Goal: Transaction & Acquisition: Purchase product/service

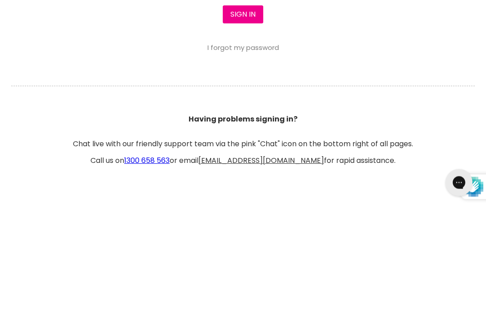
type input "gavanddebb@bigpond.com"
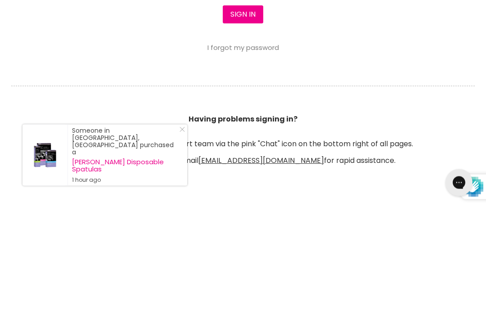
click at [239, 131] on button "Sign in" at bounding box center [243, 140] width 41 height 18
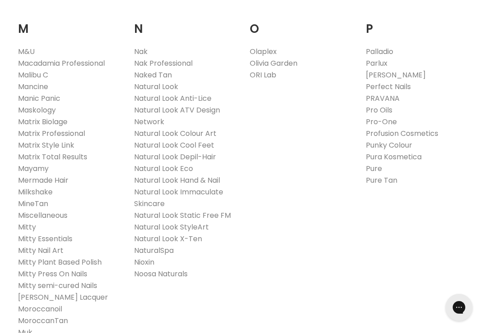
scroll to position [1051, 0]
click at [34, 187] on link "Milkshake" at bounding box center [35, 192] width 35 height 10
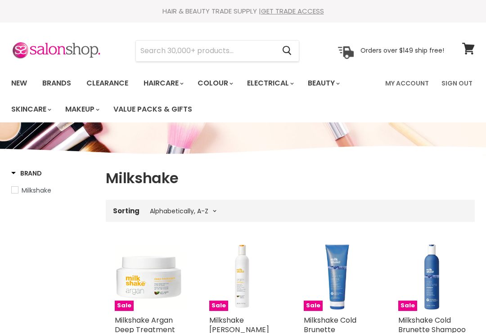
select select "title-ascending"
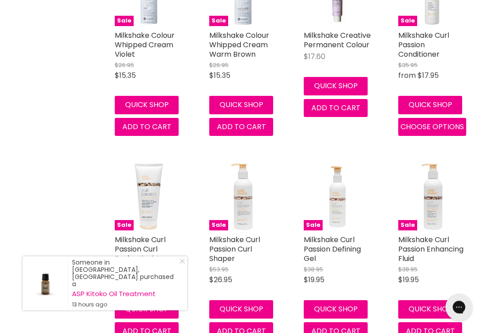
scroll to position [1307, 0]
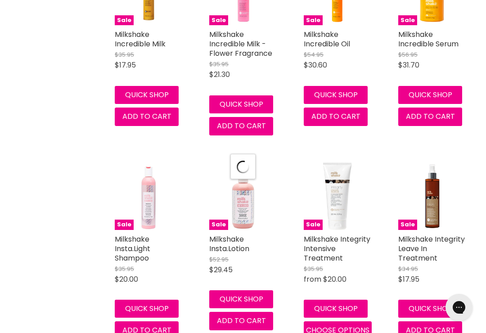
scroll to position [2330, 0]
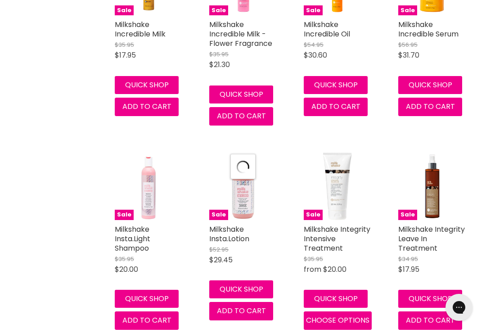
select select "title-ascending"
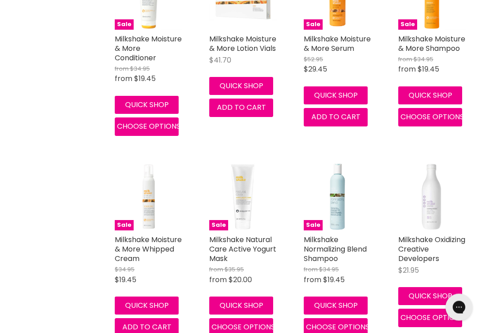
scroll to position [4340, 0]
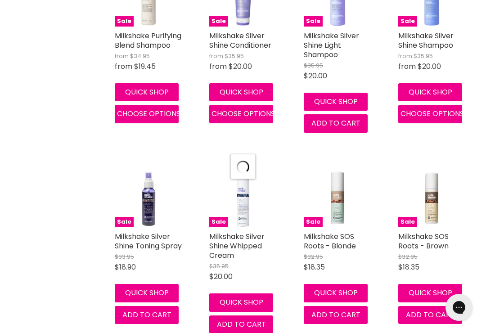
scroll to position [4745, 0]
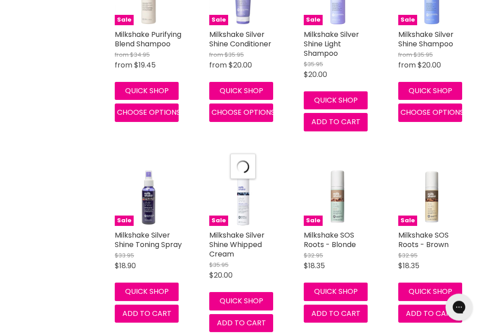
select select "title-ascending"
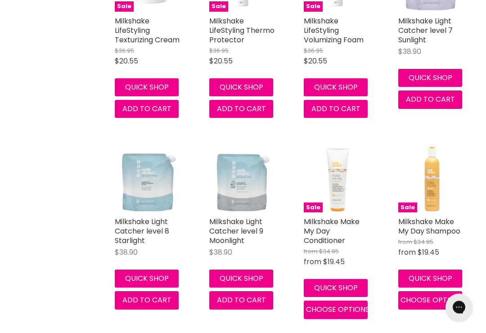
scroll to position [3956, 0]
click at [236, 219] on link "Milkshake Light Catcher level 9 Moonlight" at bounding box center [236, 230] width 54 height 29
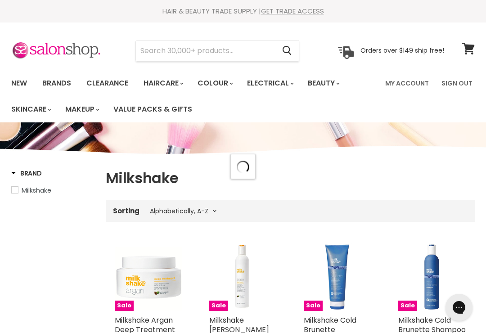
select select "title-ascending"
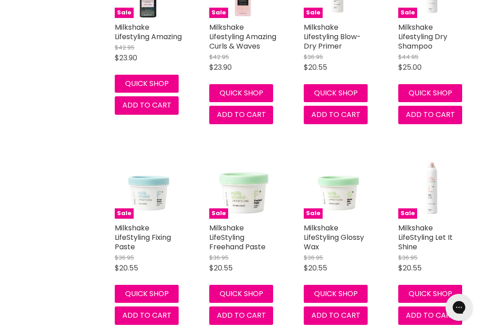
scroll to position [702, 0]
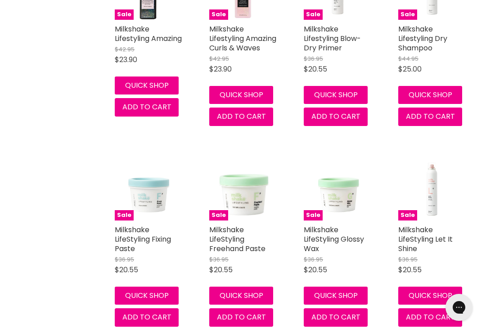
click at [144, 239] on link "Milkshake LifeStyling Fixing Paste" at bounding box center [143, 239] width 56 height 29
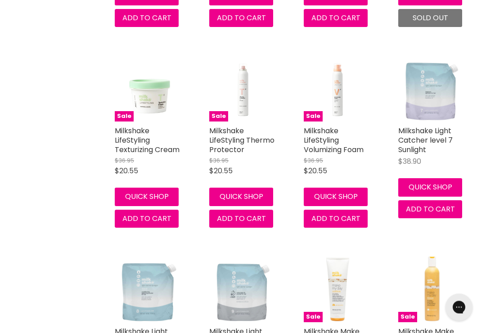
scroll to position [1404, 0]
click at [139, 142] on link "Milkshake LifeStyling Texturizing Cream" at bounding box center [147, 140] width 65 height 29
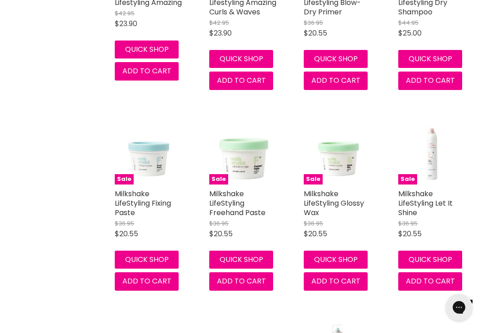
scroll to position [738, 0]
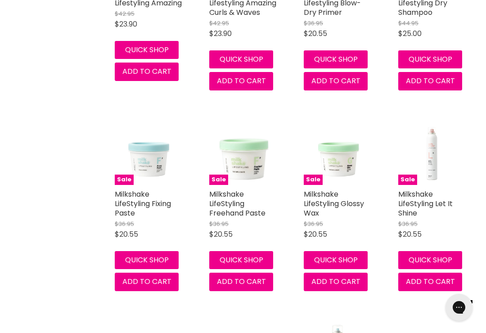
click at [231, 208] on link "Milkshake LifeStyling Freehand Paste" at bounding box center [237, 203] width 56 height 29
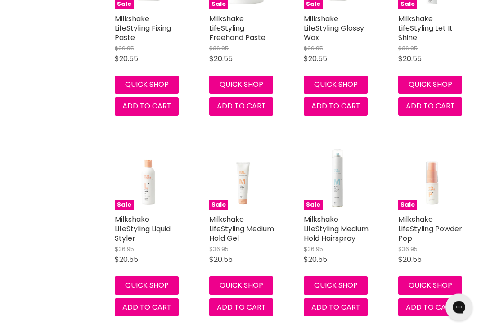
scroll to position [914, 0]
click at [230, 236] on link "Milkshake LifeStyling Medium Hold Gel" at bounding box center [241, 228] width 65 height 29
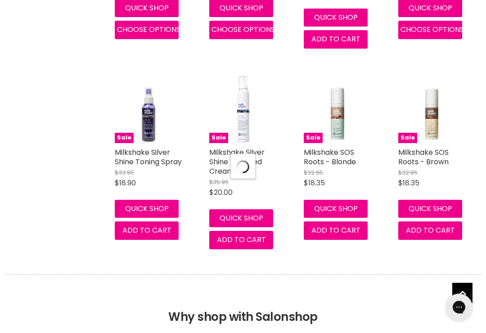
scroll to position [2394, 0]
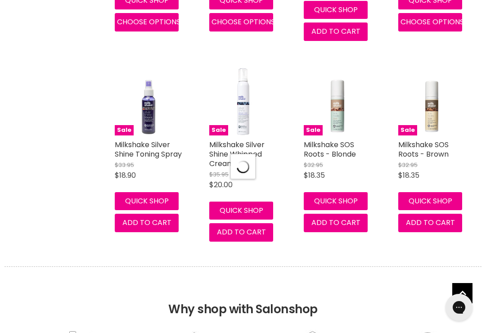
select select "title-ascending"
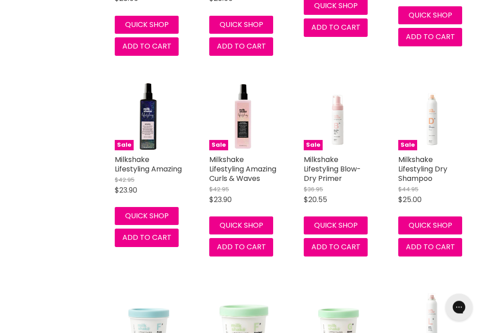
scroll to position [571, 0]
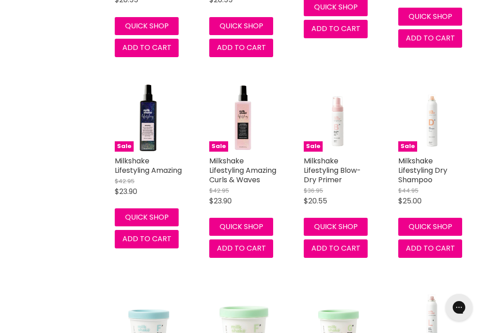
click at [327, 168] on link "Milkshake Lifestyling Blow-Dry Primer" at bounding box center [332, 170] width 57 height 29
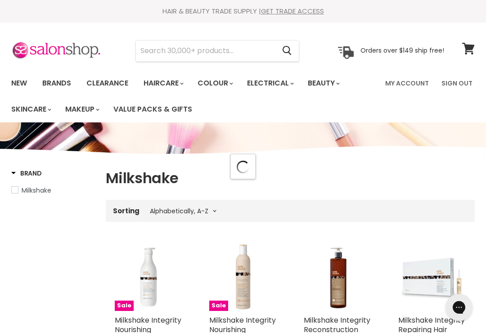
select select "title-ascending"
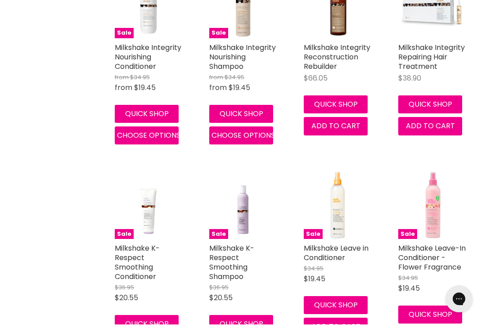
scroll to position [298, 0]
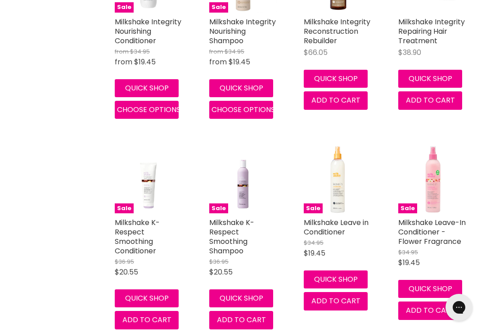
click at [233, 238] on link "Milkshake K-Respect Smoothing Shampoo" at bounding box center [231, 236] width 45 height 39
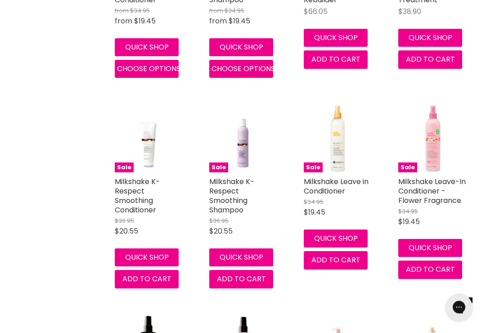
scroll to position [340, 0]
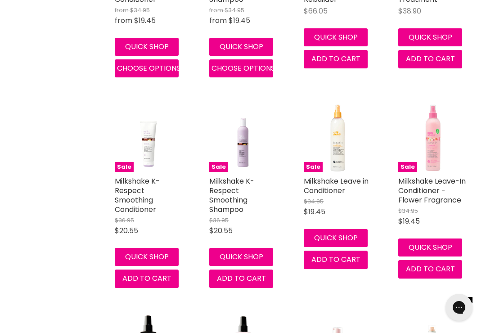
click at [137, 194] on link "Milkshake K-Respect Smoothing Conditioner" at bounding box center [137, 195] width 45 height 39
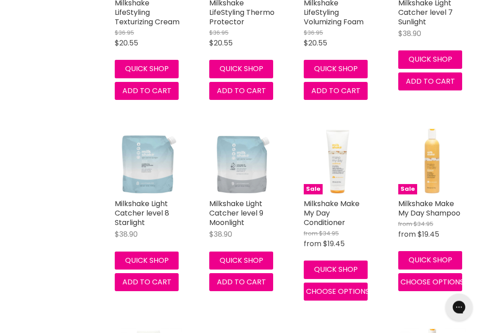
scroll to position [1531, 0]
click at [327, 217] on link "Milkshake Make My Day Conditioner" at bounding box center [332, 212] width 56 height 29
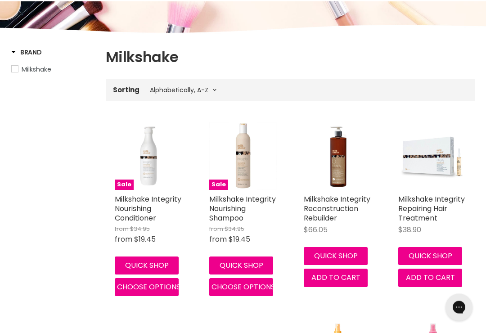
scroll to position [121, 0]
click at [139, 209] on link "Milkshake Integrity Nourishing Conditioner" at bounding box center [148, 208] width 67 height 29
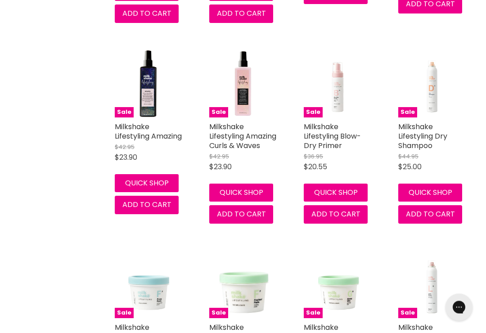
scroll to position [605, 0]
click at [235, 134] on link "Milkshake Lifestyling Amazing Curls & Waves" at bounding box center [242, 136] width 67 height 29
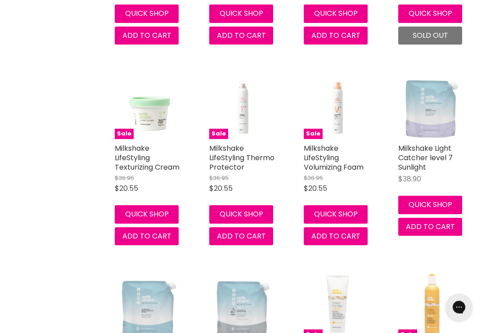
scroll to position [1386, 0]
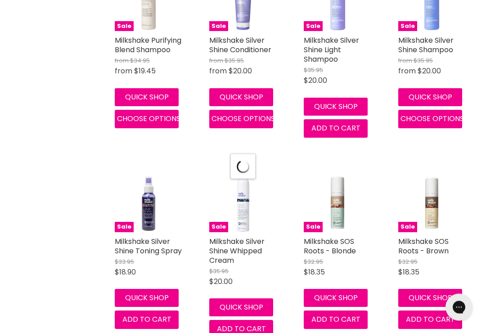
select select "title-ascending"
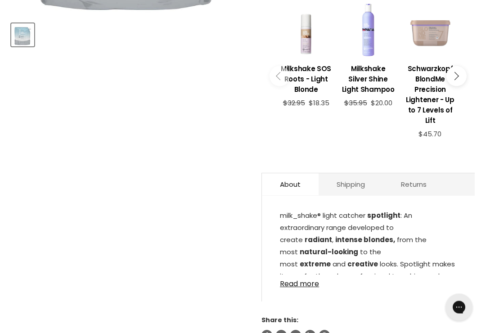
scroll to position [359, 0]
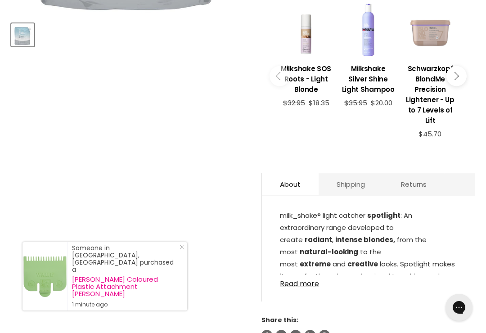
click at [307, 279] on link "Read more" at bounding box center [368, 282] width 177 height 14
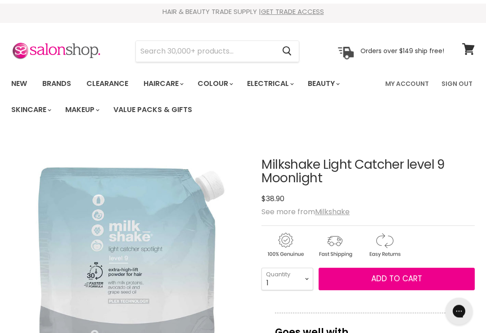
scroll to position [0, 0]
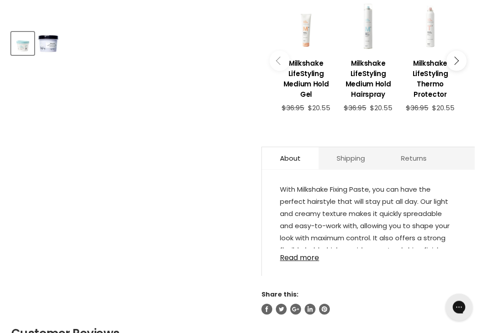
scroll to position [351, 0]
click at [301, 261] on link "Read more" at bounding box center [368, 255] width 177 height 14
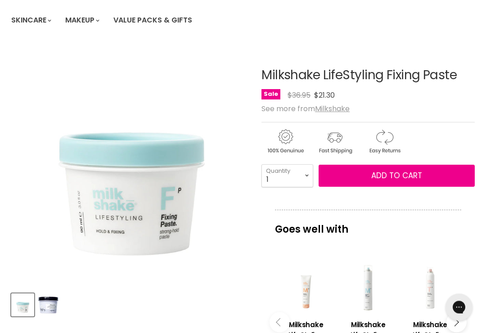
scroll to position [0, 0]
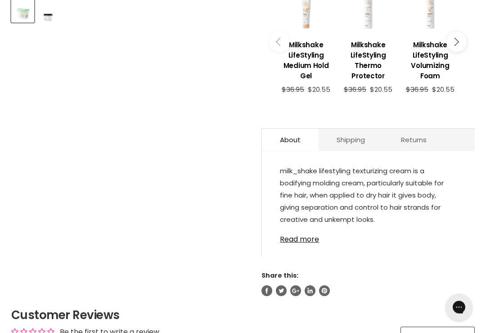
scroll to position [383, 0]
click at [297, 241] on link "Read more" at bounding box center [368, 237] width 177 height 14
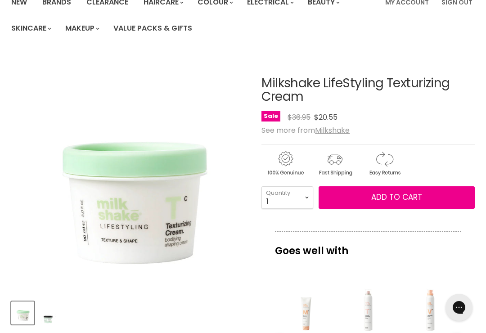
scroll to position [81, 0]
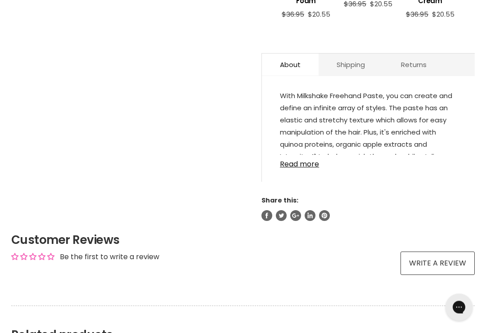
scroll to position [458, 0]
click at [304, 167] on link "Read more" at bounding box center [368, 162] width 177 height 14
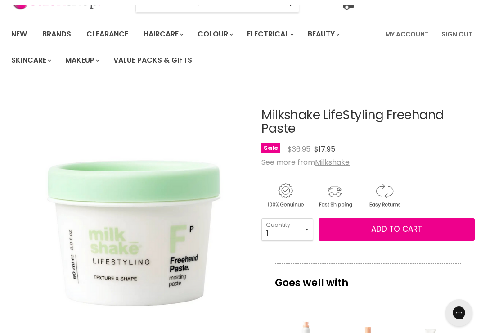
scroll to position [0, 0]
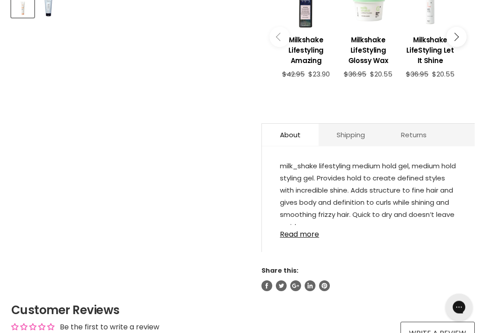
scroll to position [388, 0]
click at [300, 235] on link "Read more" at bounding box center [368, 232] width 177 height 14
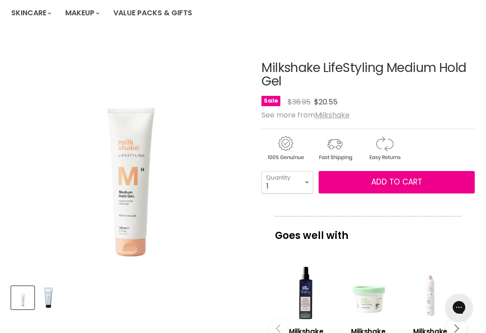
scroll to position [96, 0]
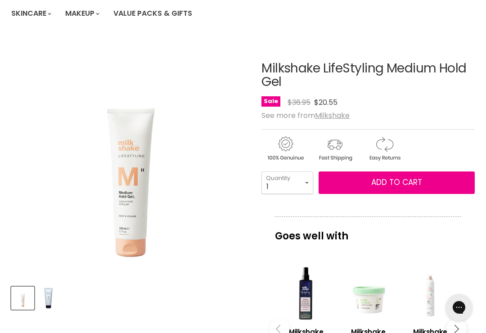
click at [53, 296] on img "Product thumbnails" at bounding box center [48, 298] width 21 height 21
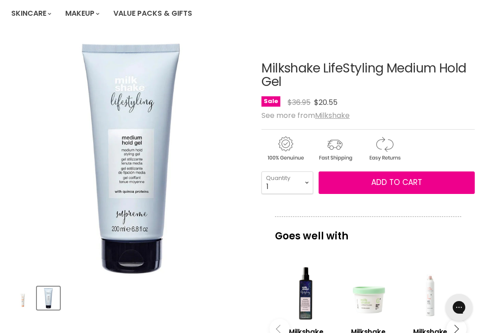
click at [25, 297] on img "Product thumbnails" at bounding box center [22, 298] width 21 height 21
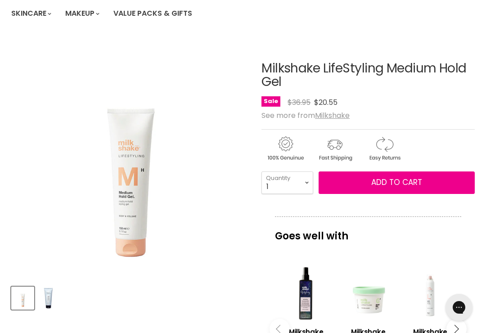
click at [50, 298] on img "Product thumbnails" at bounding box center [48, 298] width 21 height 21
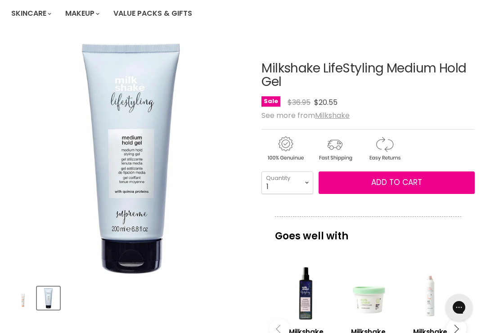
click at [23, 301] on img "Product thumbnails" at bounding box center [22, 298] width 21 height 21
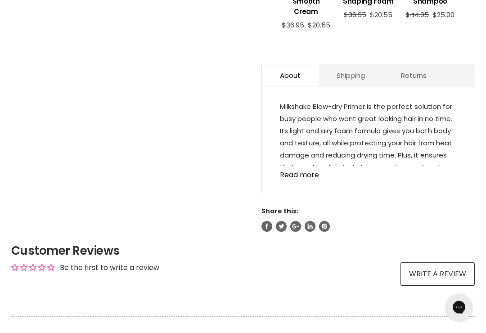
scroll to position [447, 0]
click at [303, 178] on link "Read more" at bounding box center [368, 173] width 177 height 14
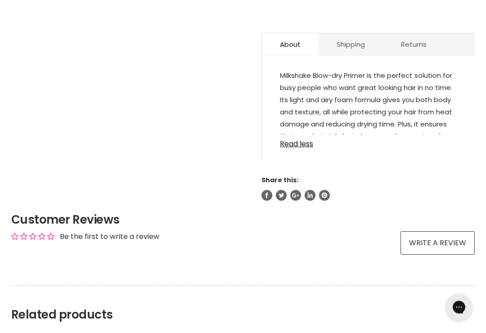
scroll to position [478, 0]
click at [304, 146] on link "Read less" at bounding box center [368, 142] width 177 height 14
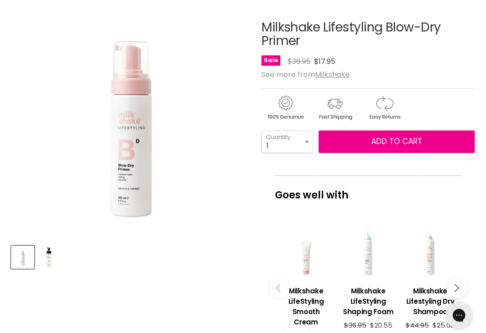
scroll to position [136, 0]
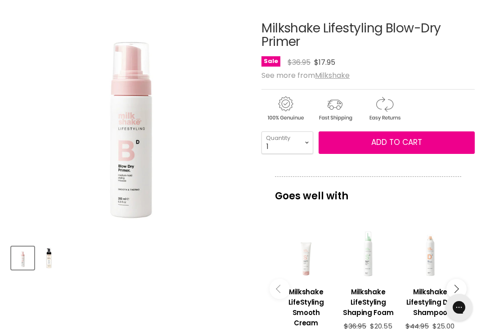
click at [52, 266] on img "Product thumbnails" at bounding box center [48, 258] width 21 height 21
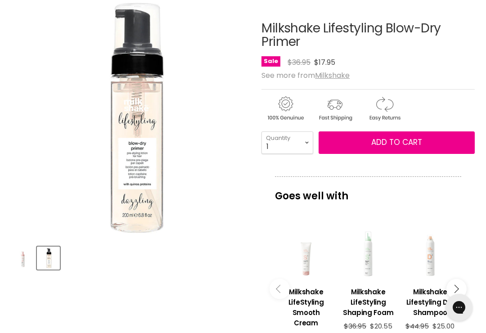
click at [26, 255] on img "Product thumbnails" at bounding box center [22, 258] width 21 height 21
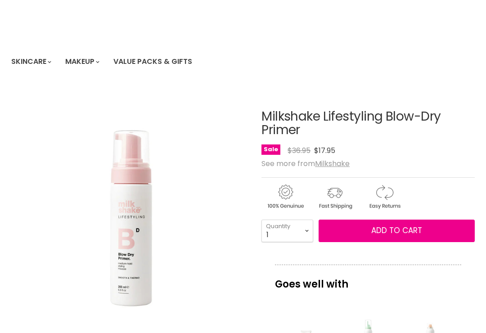
scroll to position [0, 0]
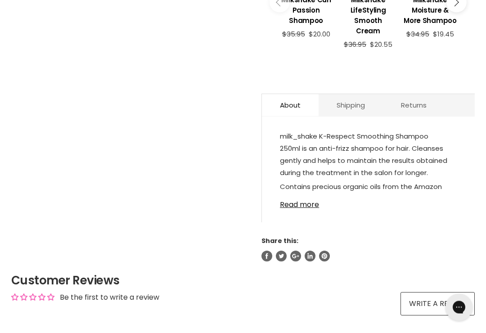
scroll to position [428, 0]
click at [303, 209] on link "Read more" at bounding box center [368, 202] width 177 height 14
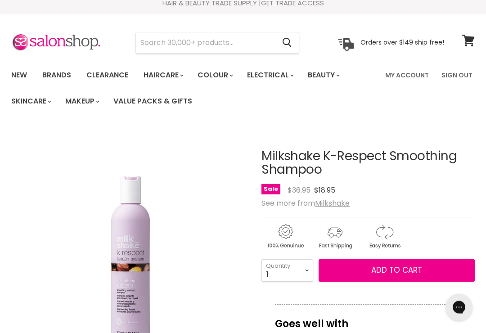
scroll to position [0, 0]
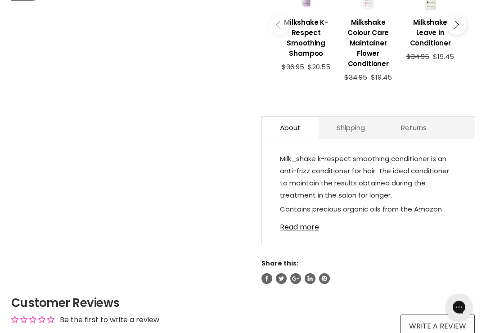
scroll to position [405, 0]
click at [306, 231] on link "Read more" at bounding box center [368, 225] width 177 height 14
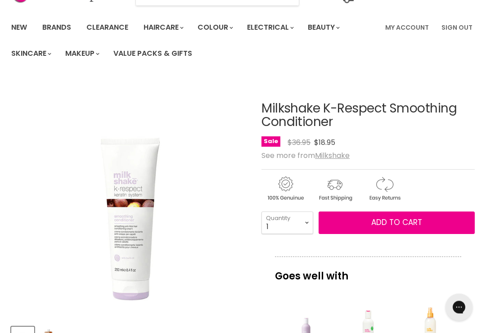
scroll to position [0, 0]
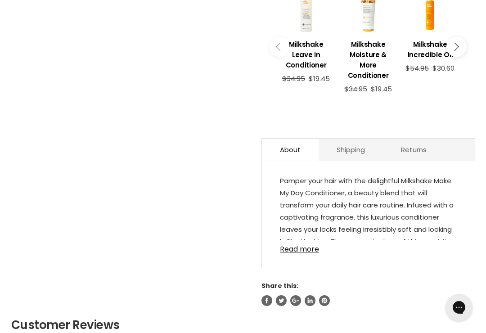
scroll to position [455, 0]
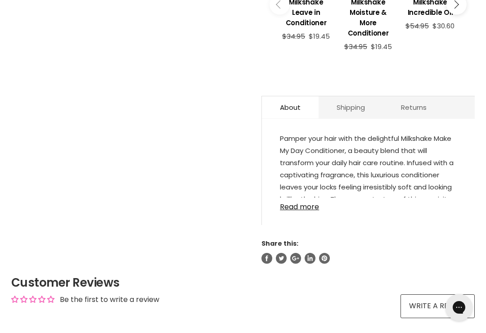
click at [302, 209] on link "Read more" at bounding box center [368, 205] width 177 height 14
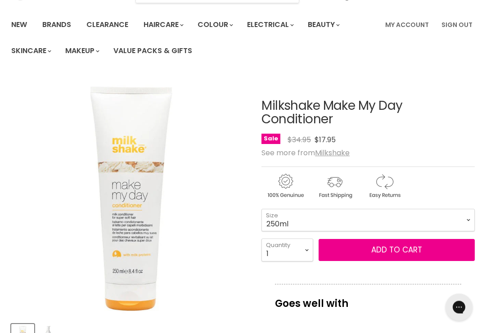
scroll to position [0, 0]
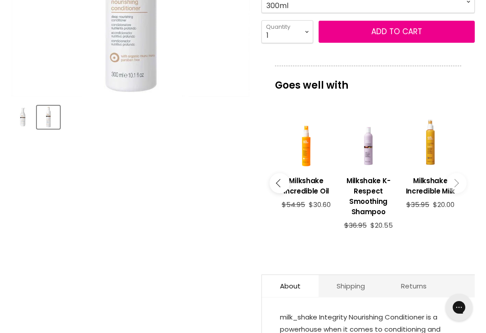
scroll to position [380, 0]
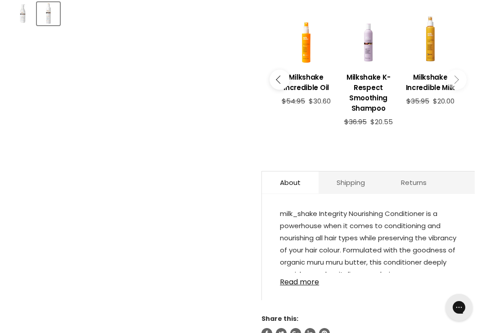
click at [310, 286] on link "Read more" at bounding box center [368, 280] width 177 height 14
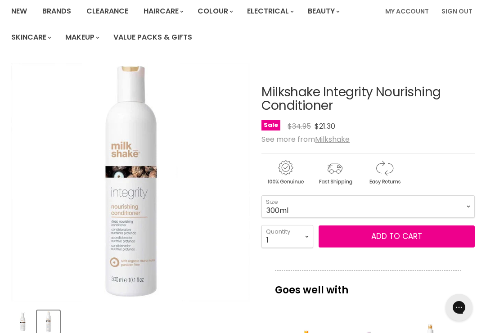
scroll to position [0, 0]
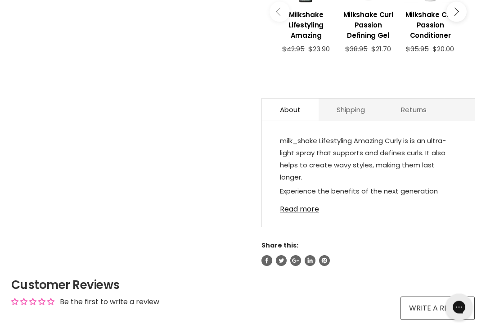
scroll to position [413, 0]
click at [304, 213] on link "Read more" at bounding box center [368, 207] width 177 height 14
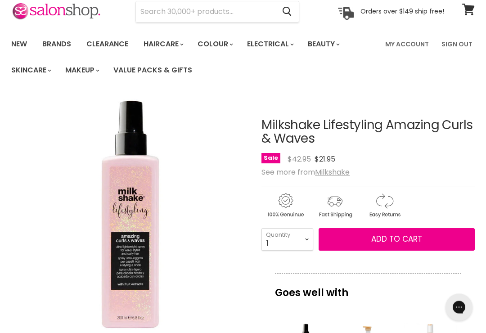
scroll to position [38, 0]
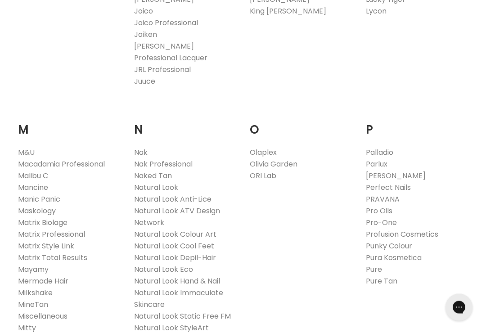
scroll to position [952, 0]
click at [30, 287] on link "Milkshake" at bounding box center [35, 292] width 35 height 10
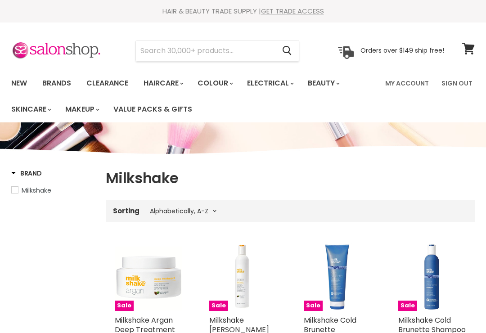
select select "title-ascending"
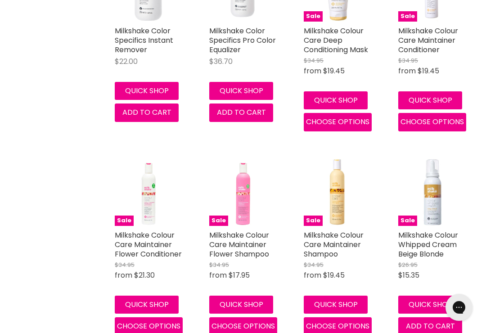
scroll to position [710, 0]
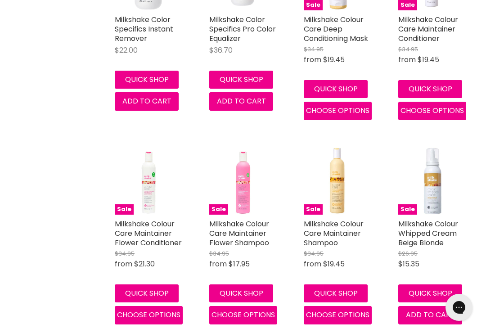
click at [245, 232] on link "Milkshake Colour Care Maintainer Flower Shampoo" at bounding box center [239, 233] width 60 height 29
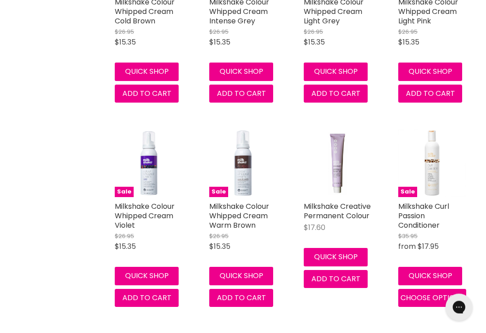
scroll to position [1136, 0]
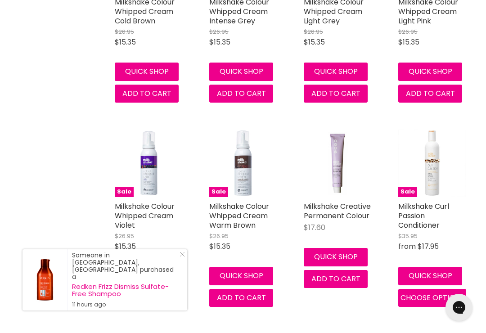
click at [332, 206] on link "Milkshake Creative Permanent Colour" at bounding box center [337, 211] width 67 height 20
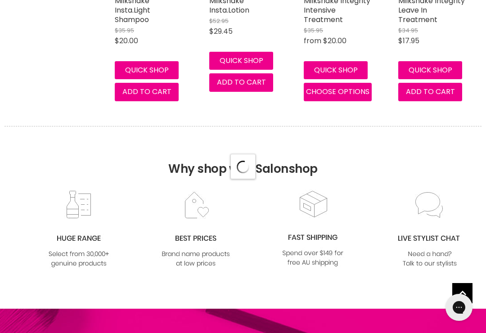
scroll to position [2598, 0]
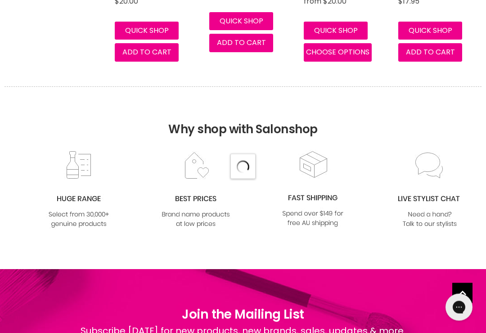
select select "title-ascending"
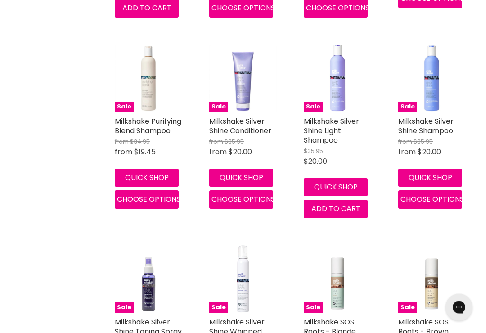
scroll to position [4777, 0]
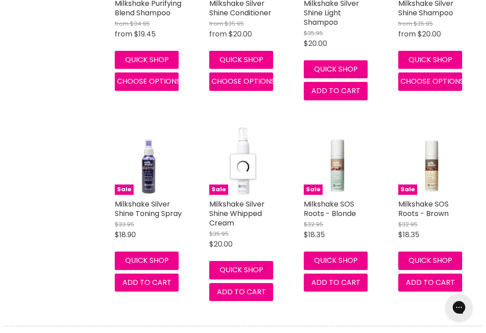
select select "title-ascending"
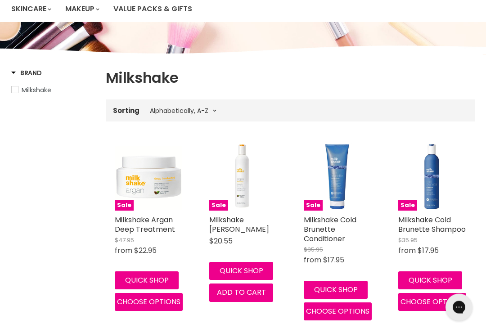
scroll to position [0, 0]
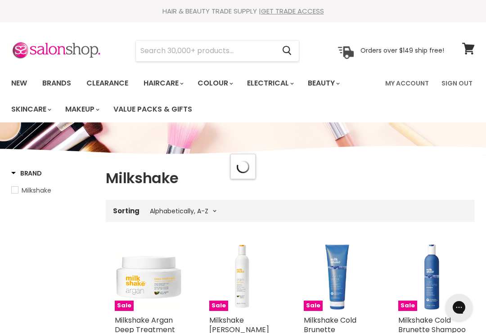
select select "title-ascending"
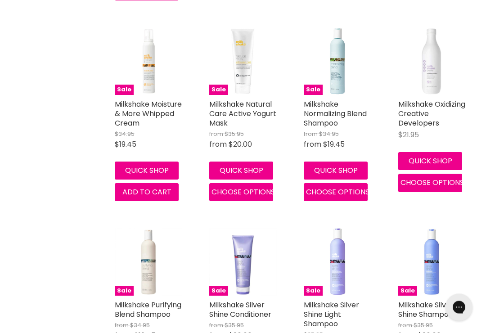
scroll to position [2034, 0]
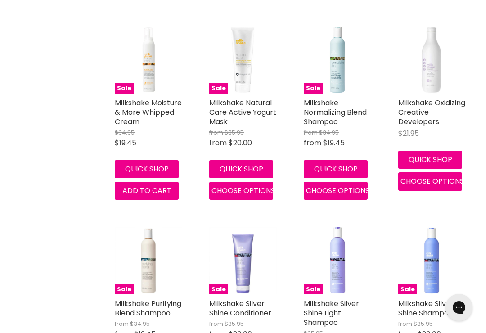
click at [417, 112] on link "Milkshake Oxidizing Creative Developers" at bounding box center [431, 112] width 67 height 29
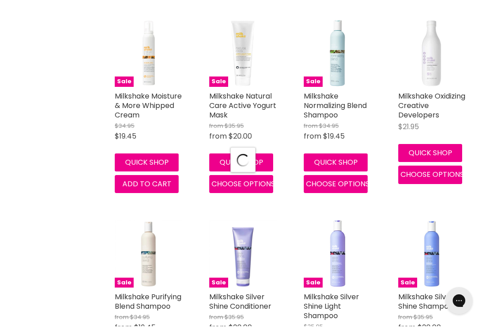
select select "title-ascending"
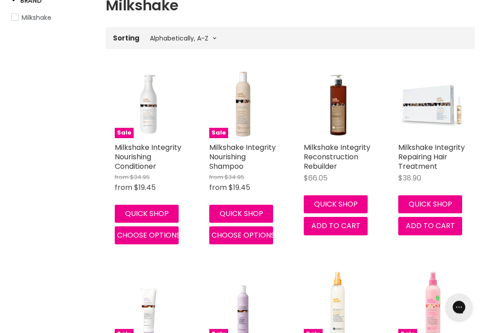
scroll to position [0, 0]
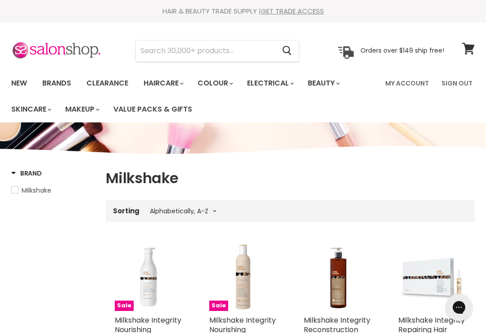
click at [159, 48] on input "Search" at bounding box center [205, 51] width 139 height 21
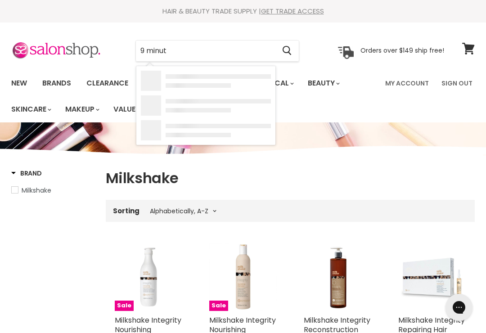
type input "9 minute"
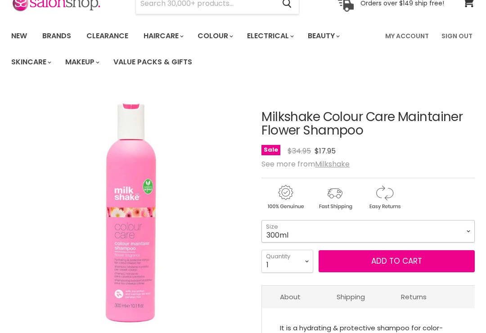
click at [468, 234] on select "300ml 1 Litre" at bounding box center [367, 231] width 213 height 23
select select "1 Litre"
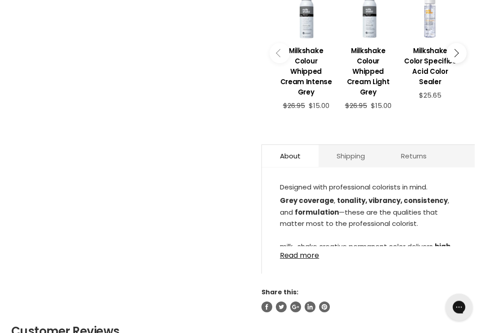
scroll to position [414, 0]
click at [309, 255] on link "Read more" at bounding box center [368, 253] width 177 height 14
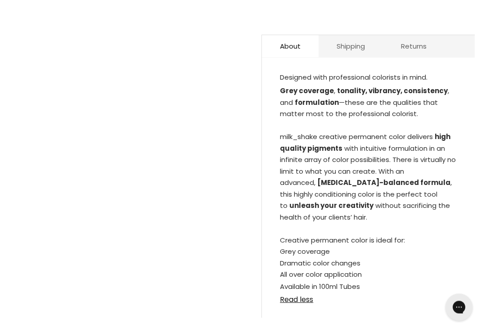
scroll to position [524, 0]
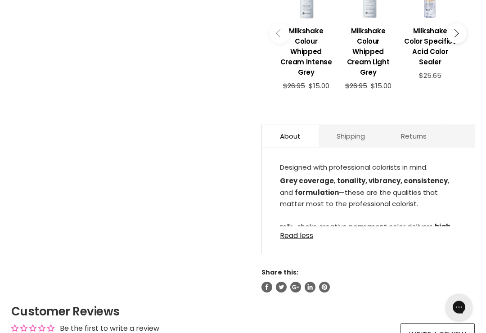
click at [310, 239] on link "Read less" at bounding box center [368, 234] width 177 height 14
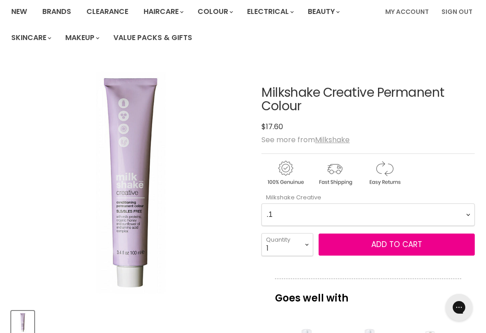
scroll to position [71, 0]
click at [466, 214] on Creative-0-0 ".1 .11 .17 .6 .7 1 1.0 1.11 1.7 10 10.0 10.00 10.1 10.17 10.76 12.00 12.01 12.0…" at bounding box center [367, 215] width 213 height 23
select Creative-0-0 "9.86"
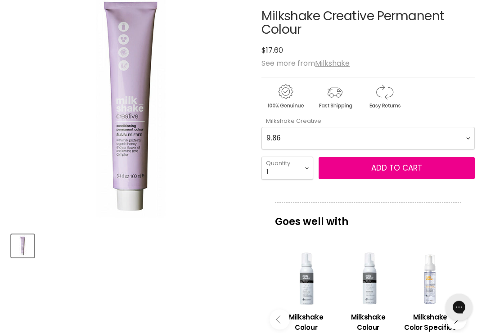
scroll to position [145, 0]
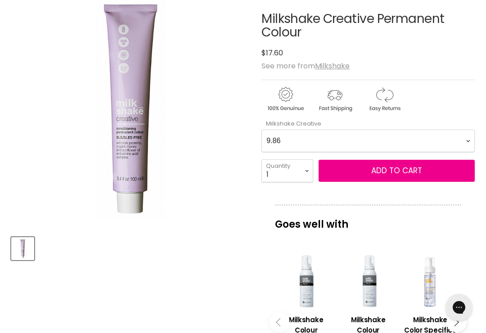
click at [467, 140] on Creative-0-0 ".1 .11 .17 .6 .7 1 1.0 1.11 1.7 10 10.0 10.00 10.1 10.17 10.76 12.00 12.01 12.0…" at bounding box center [367, 141] width 213 height 23
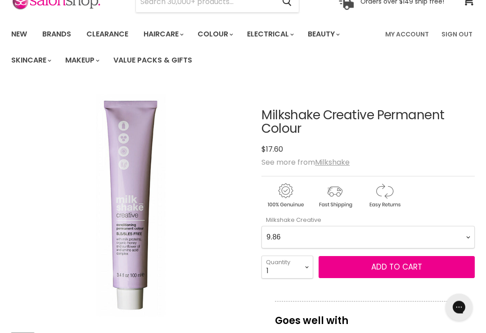
scroll to position [0, 0]
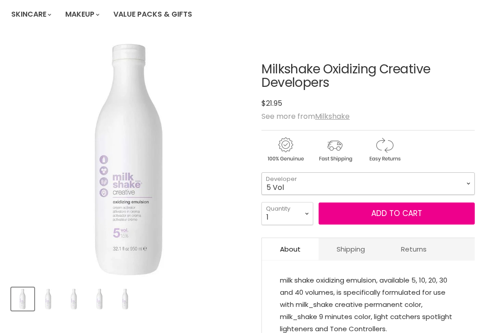
click at [464, 184] on select "5 Vol 10 Vol 20 Vol 30 Vol 40 Vol" at bounding box center [367, 183] width 213 height 23
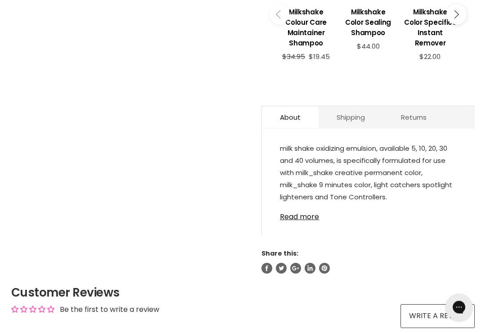
scroll to position [446, 0]
click at [306, 221] on link "Read more" at bounding box center [368, 214] width 177 height 14
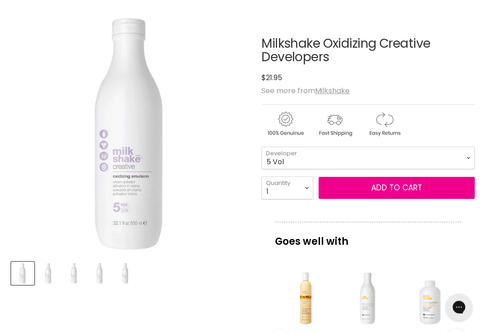
scroll to position [128, 0]
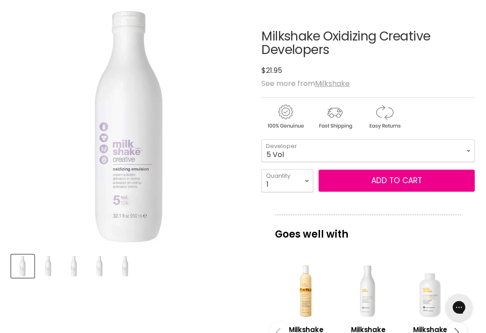
click at [67, 268] on img "Product thumbnails" at bounding box center [73, 266] width 21 height 21
click at [50, 272] on img "Product thumbnails" at bounding box center [48, 266] width 21 height 21
click at [99, 261] on img "Product thumbnails" at bounding box center [99, 266] width 21 height 21
click at [135, 267] on img "Product thumbnails" at bounding box center [125, 266] width 21 height 21
click at [102, 267] on img "Product thumbnails" at bounding box center [99, 266] width 21 height 21
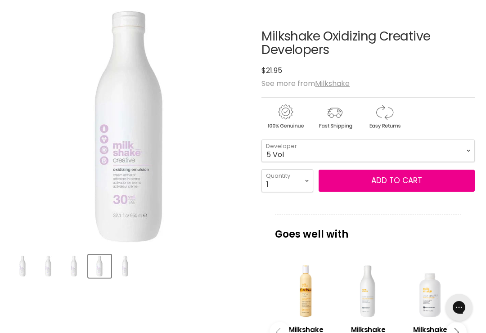
click at [83, 267] on img "Product thumbnails" at bounding box center [73, 266] width 21 height 21
click at [50, 266] on img "Product thumbnails" at bounding box center [48, 266] width 21 height 21
click at [27, 263] on img "Product thumbnails" at bounding box center [22, 266] width 21 height 21
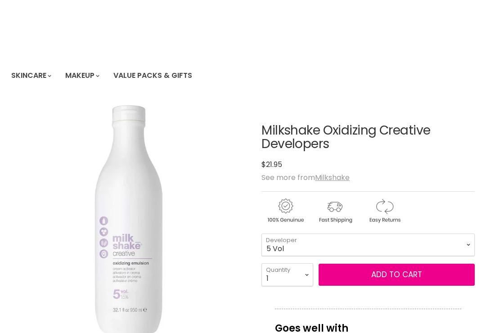
scroll to position [0, 0]
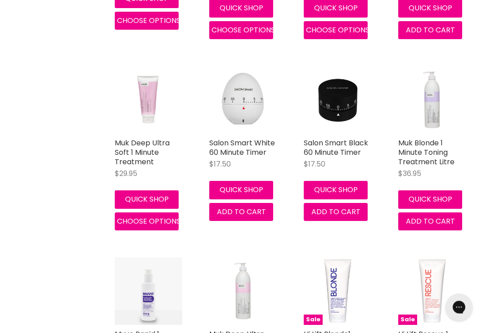
scroll to position [356, 0]
click at [140, 155] on link "Muk Deep Ultra Soft 1 Minute Treatment" at bounding box center [142, 152] width 55 height 29
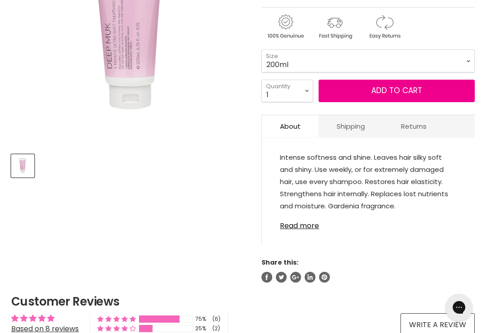
click at [311, 226] on link "Read more" at bounding box center [368, 223] width 177 height 14
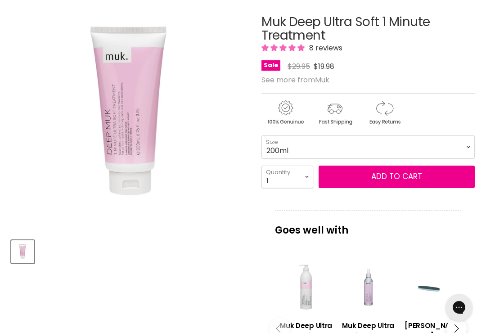
scroll to position [142, 0]
